Goal: Information Seeking & Learning: Learn about a topic

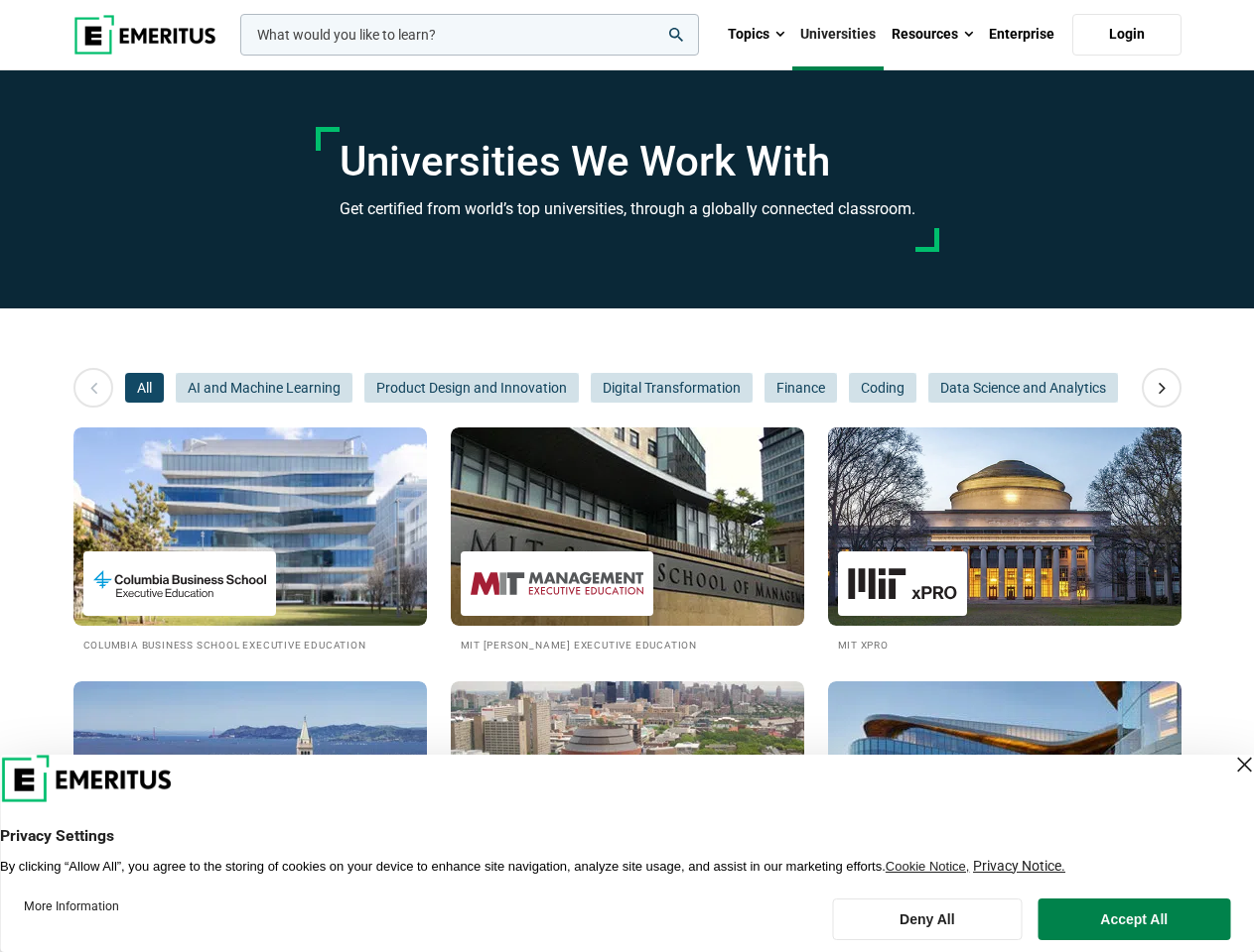
click at [469, 35] on input "woocommerce-product-search-field-0" at bounding box center [469, 35] width 458 height 42
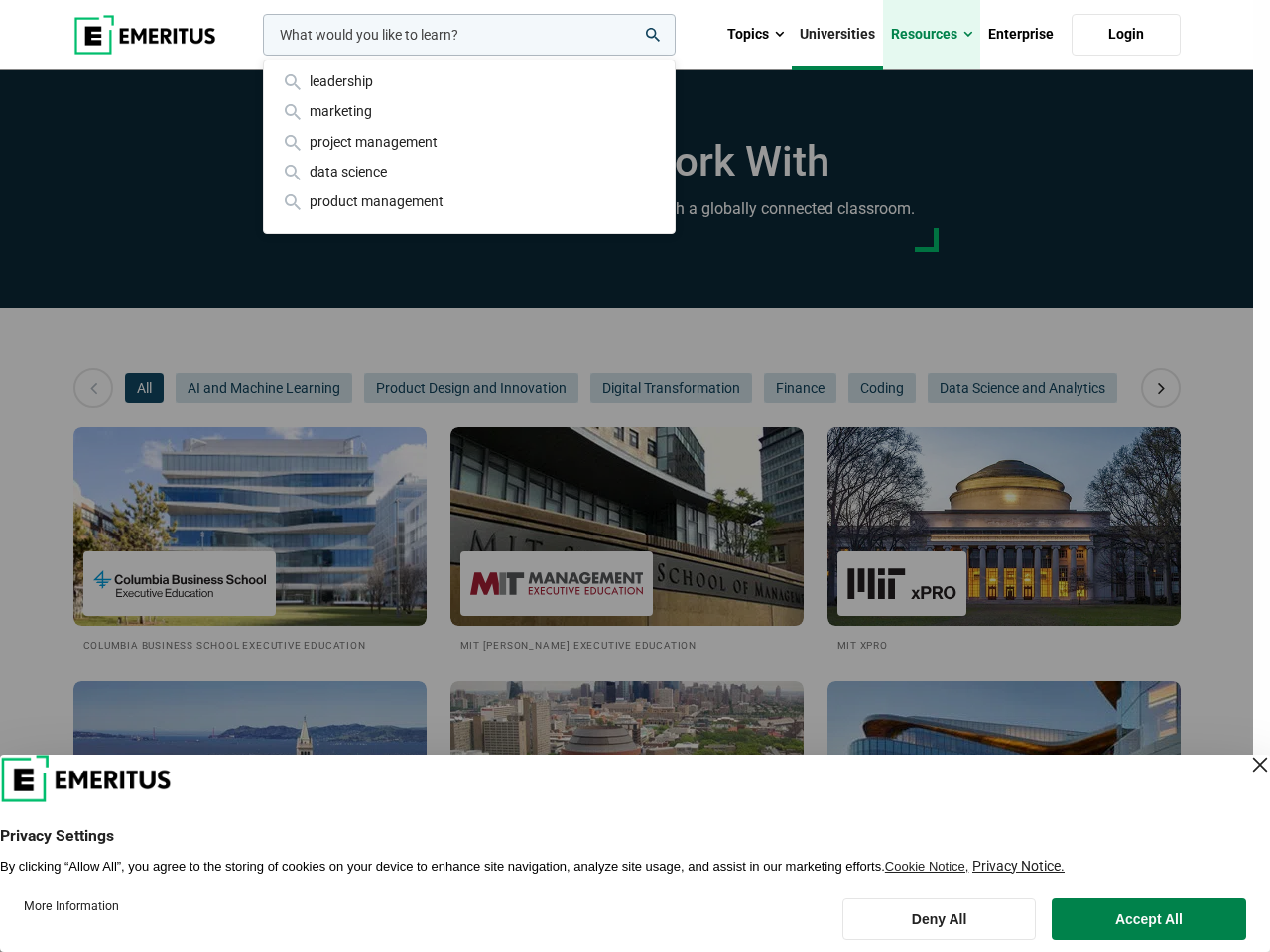
click at [932, 35] on link "Resources" at bounding box center [932, 35] width 97 height 70
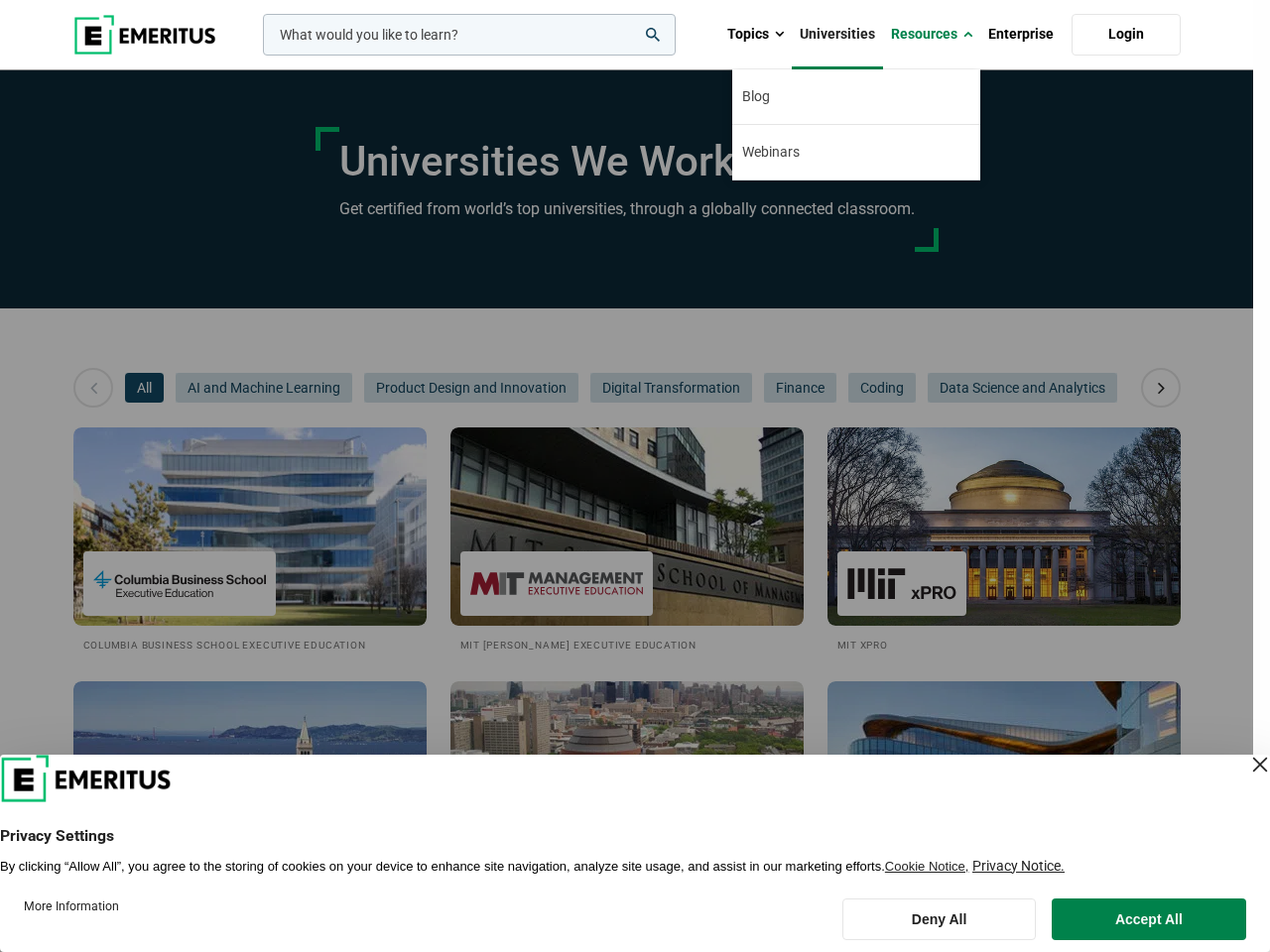
click at [259, 56] on div "leadership marketing project management data science product management" at bounding box center [467, 35] width 417 height 42
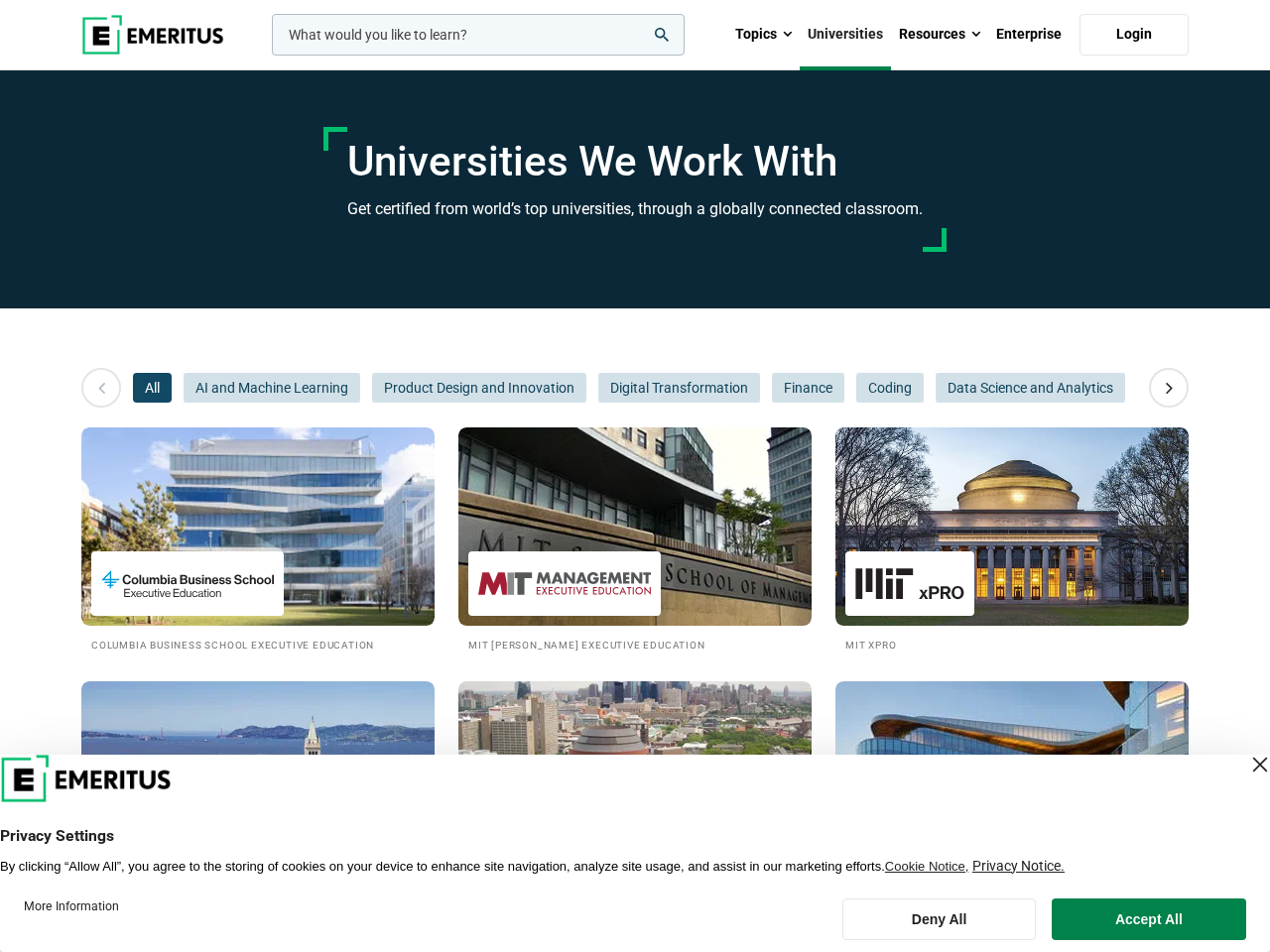
click at [1161, 388] on icon at bounding box center [1169, 388] width 35 height 36
click at [144, 388] on div "All AI and Machine Learning Product Design and Innovation Digital Transformatio…" at bounding box center [635, 388] width 1004 height 30
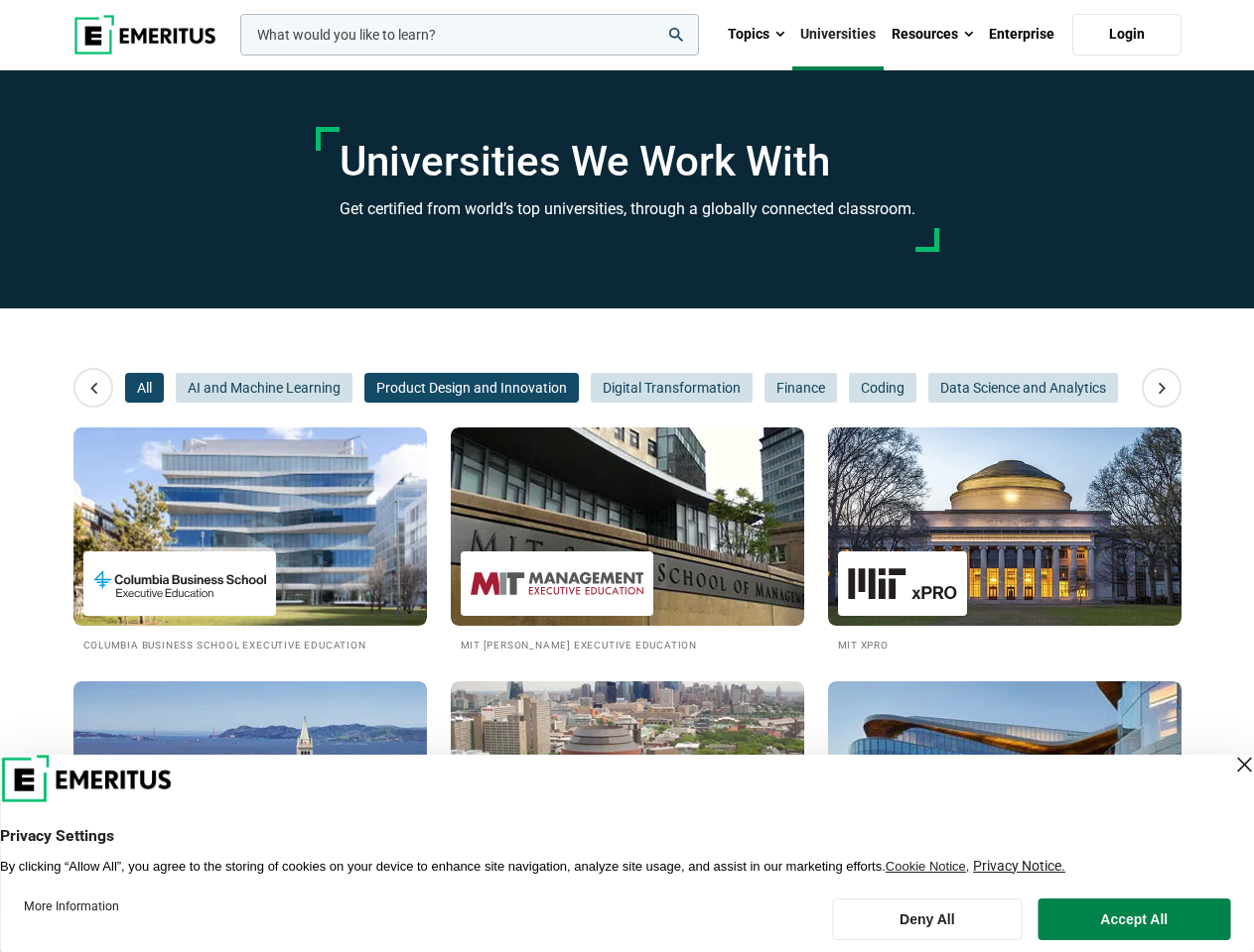
click at [364, 388] on span "Product Design and Innovation" at bounding box center [471, 388] width 215 height 30
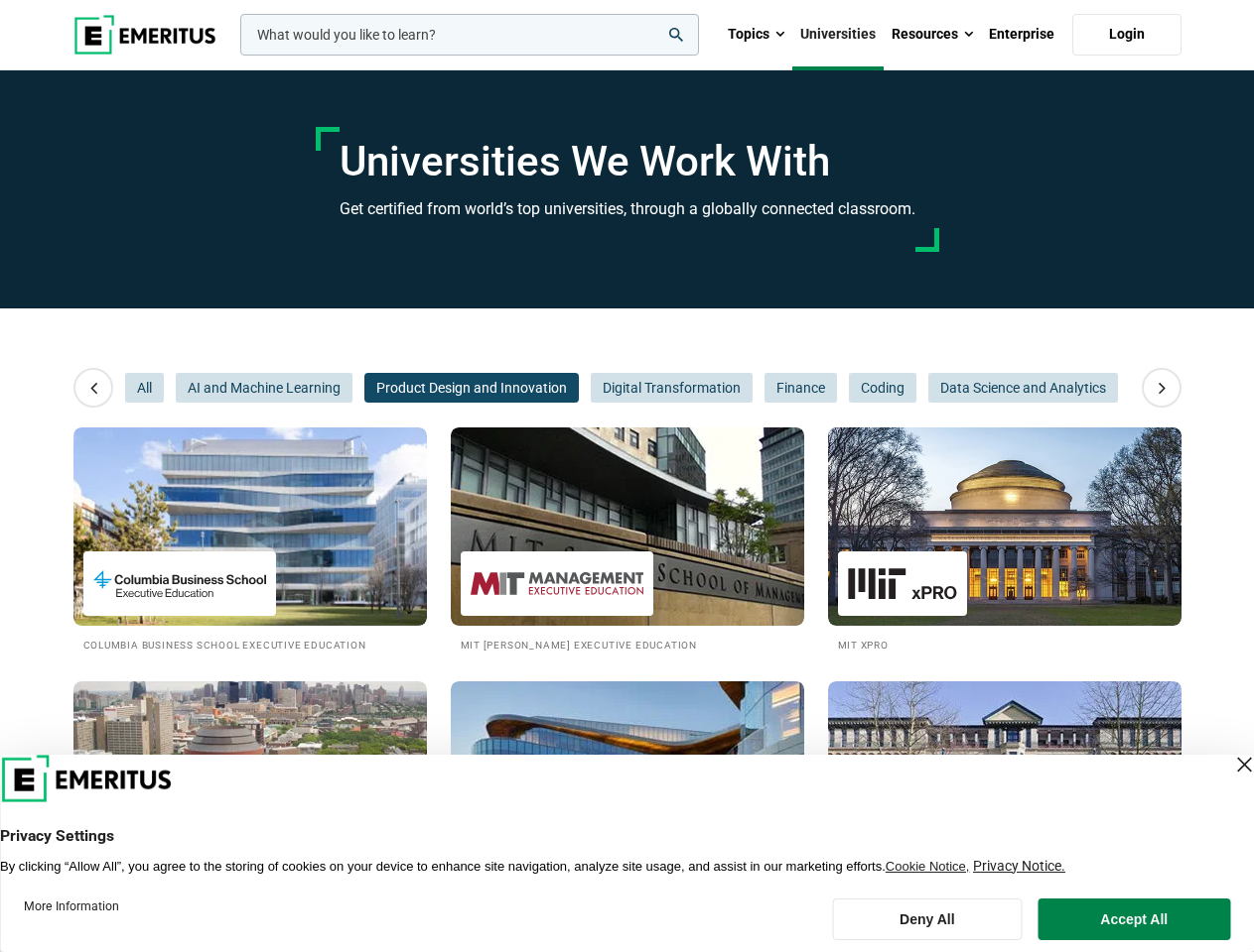
click at [764, 388] on span "Finance" at bounding box center [800, 388] width 73 height 30
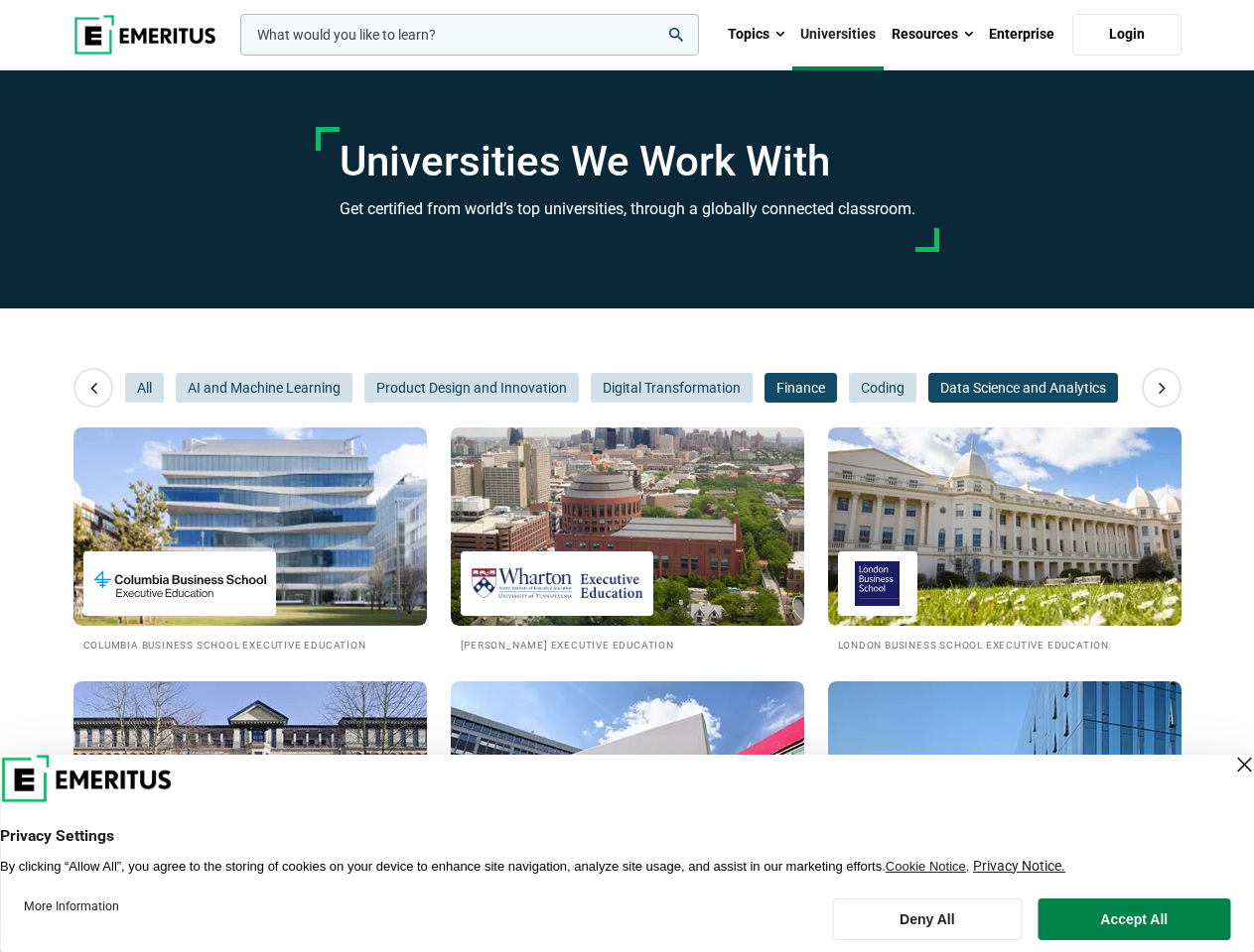
click at [929, 388] on span "Data Science and Analytics" at bounding box center [1023, 388] width 190 height 30
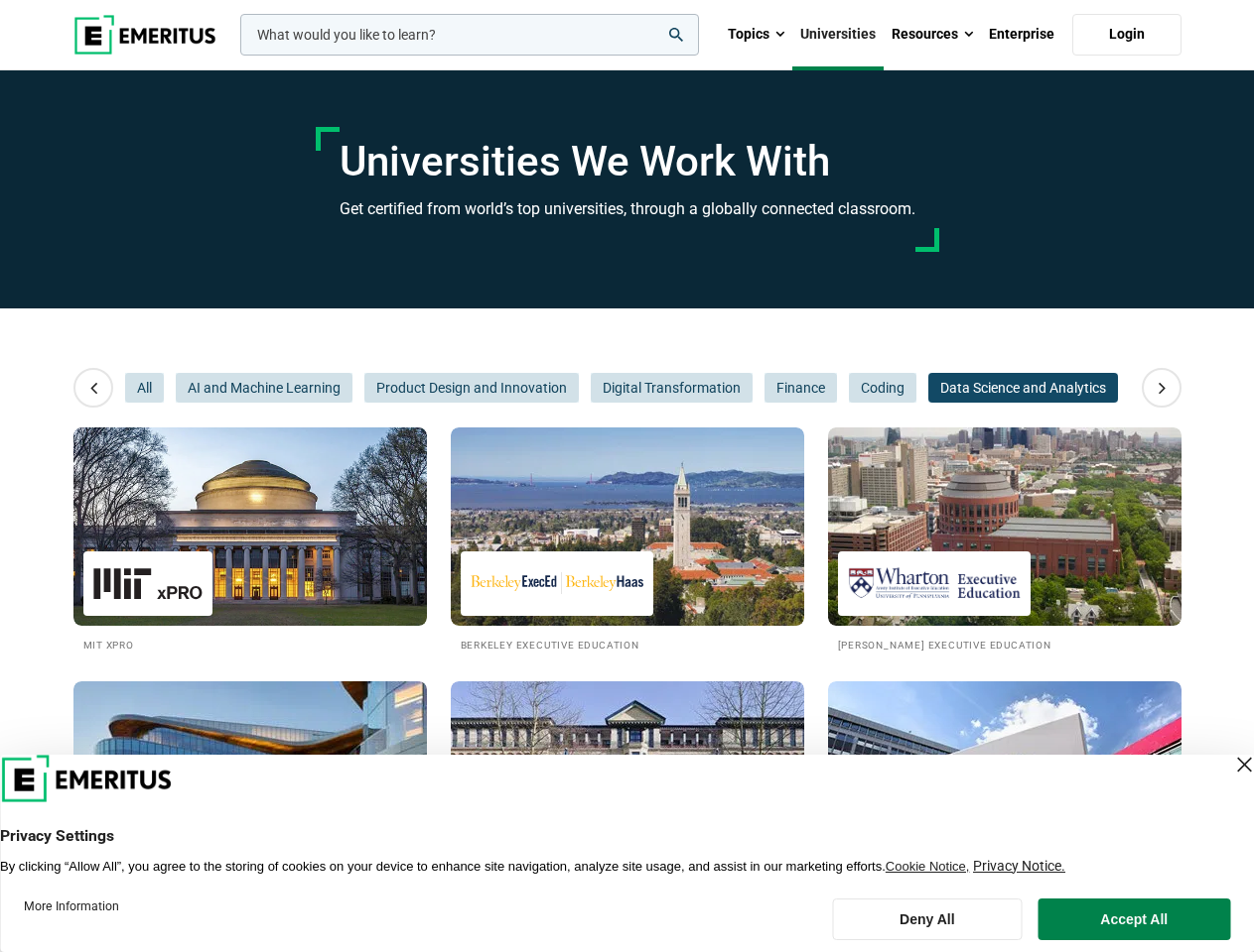
scroll to position [0, 298]
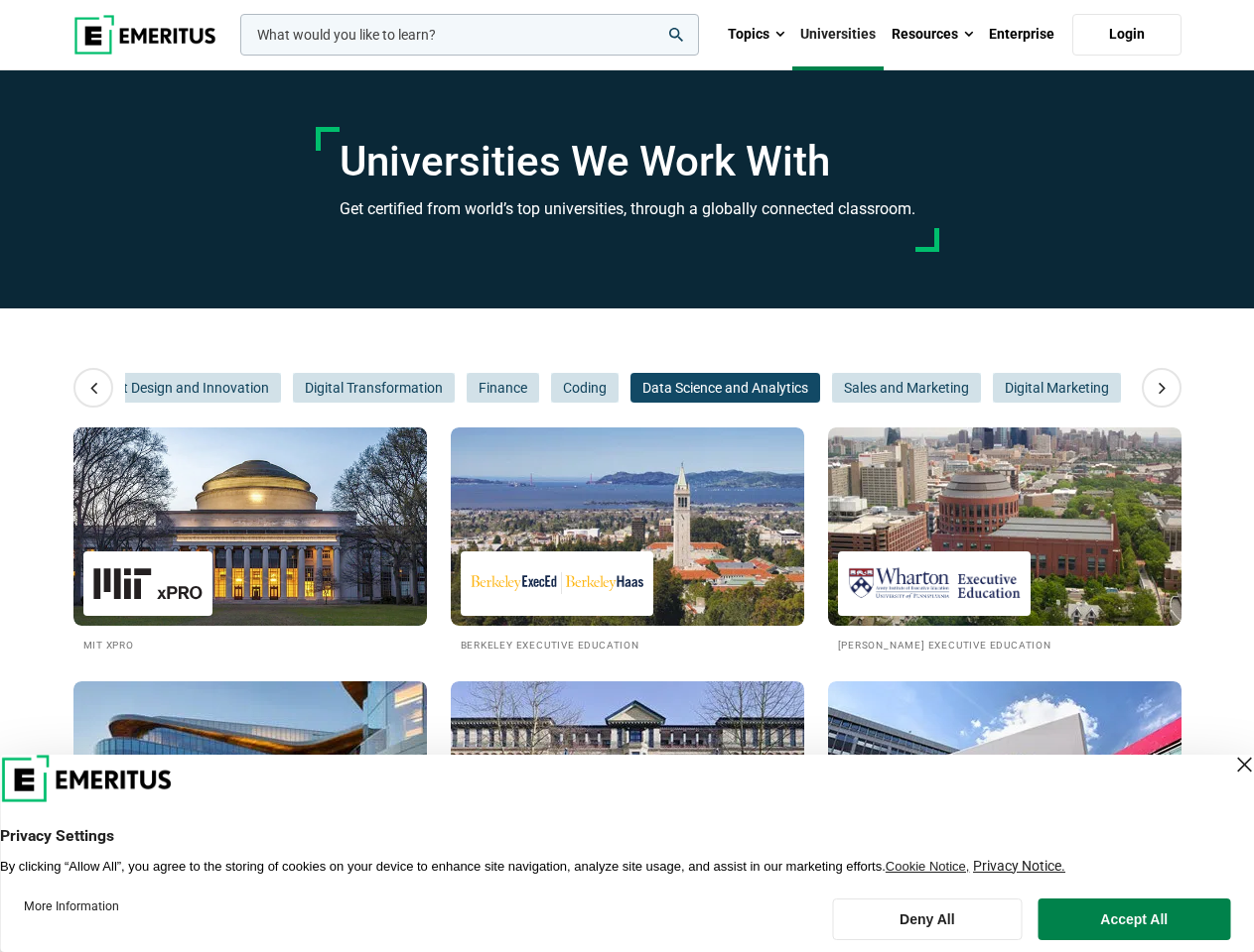
click at [799, 388] on span "Data Science and Analytics" at bounding box center [725, 388] width 190 height 30
click at [882, 388] on span "Sales and Marketing" at bounding box center [906, 388] width 149 height 30
